Goal: Information Seeking & Learning: Compare options

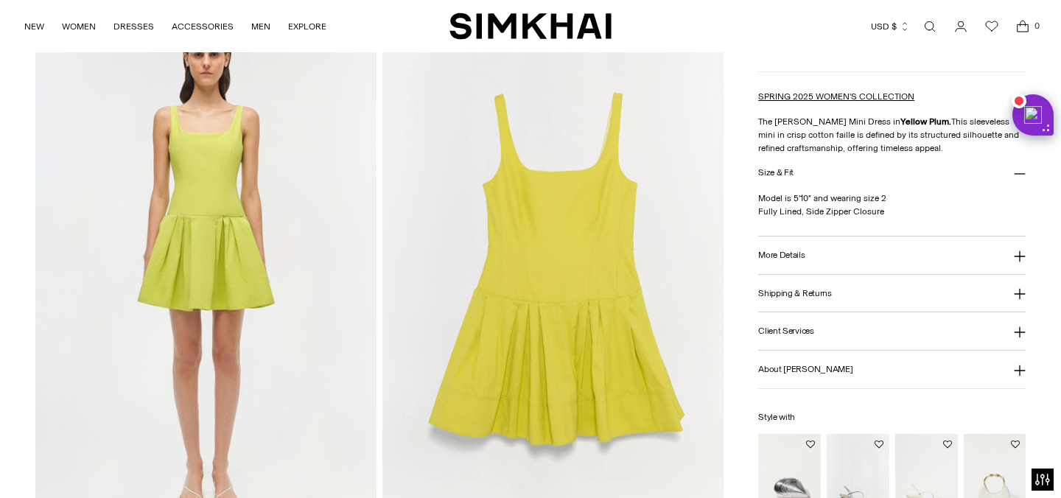
scroll to position [1123, 0]
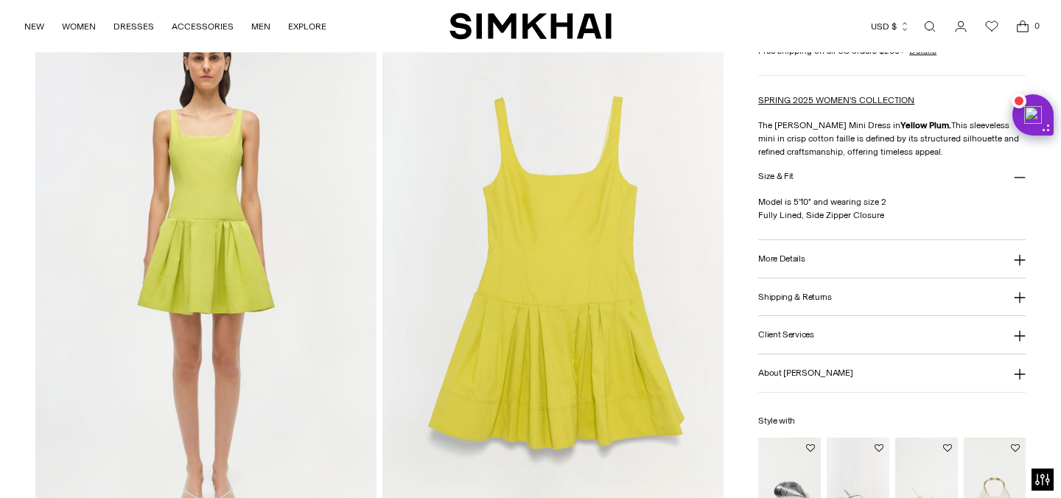
click at [881, 254] on button "More Details" at bounding box center [891, 259] width 267 height 38
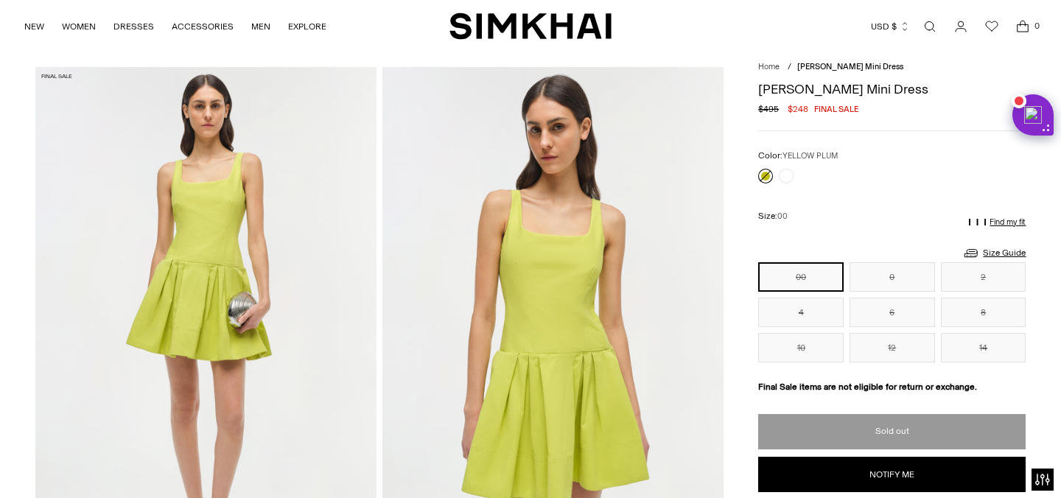
scroll to position [0, 0]
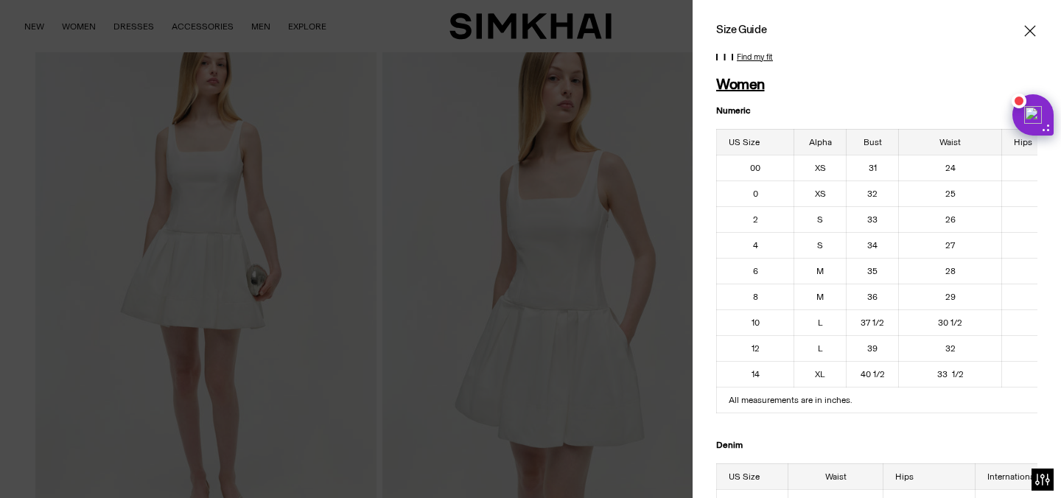
click at [610, 190] on div at bounding box center [530, 249] width 1061 height 498
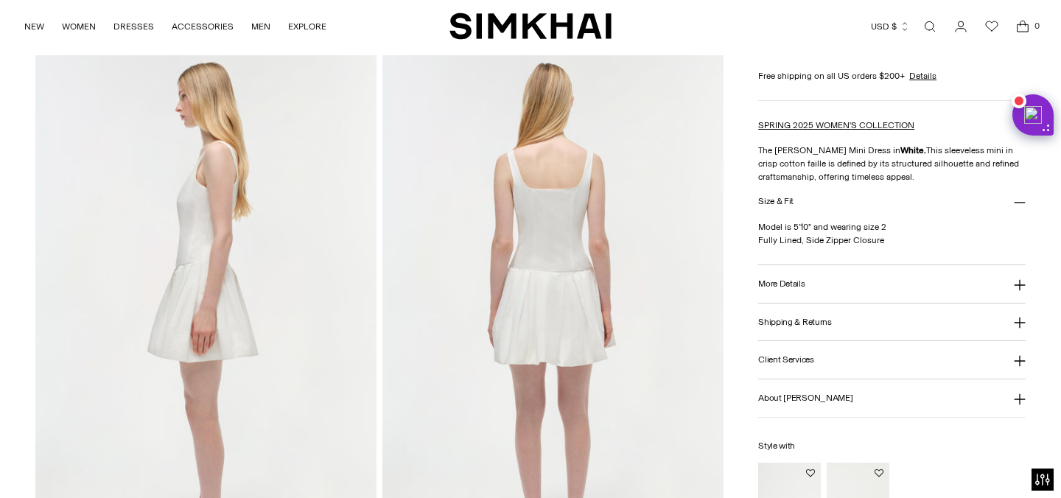
scroll to position [569, 0]
